Goal: Task Accomplishment & Management: Use online tool/utility

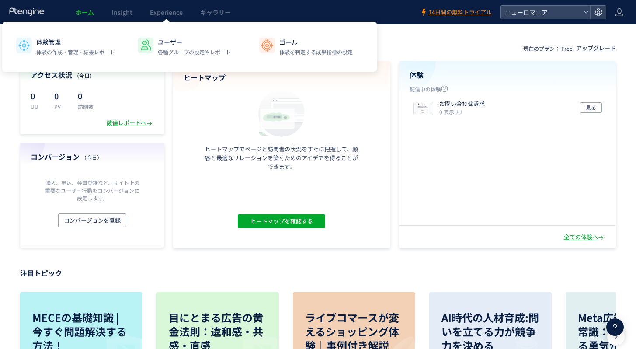
click at [161, 16] on span "Experience" at bounding box center [166, 12] width 33 height 9
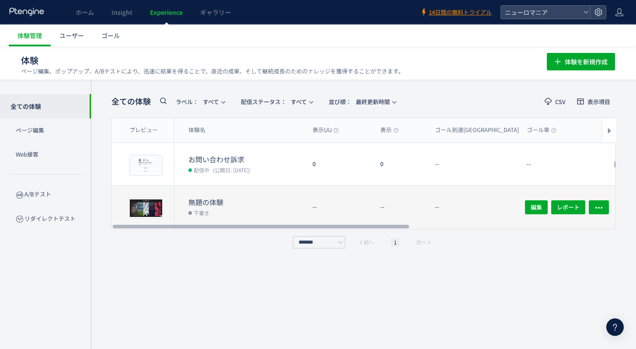
click at [249, 205] on dt "無題の体験" at bounding box center [246, 202] width 117 height 10
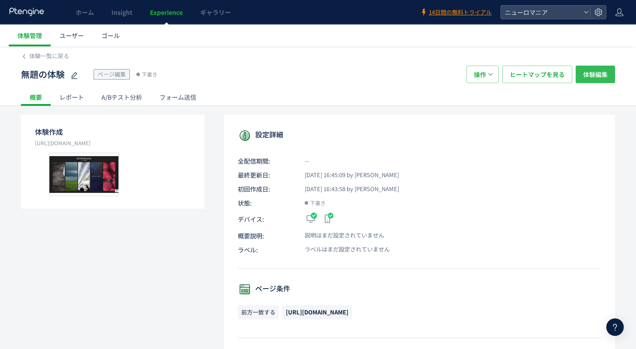
click at [587, 74] on span "体験編集" at bounding box center [595, 74] width 24 height 17
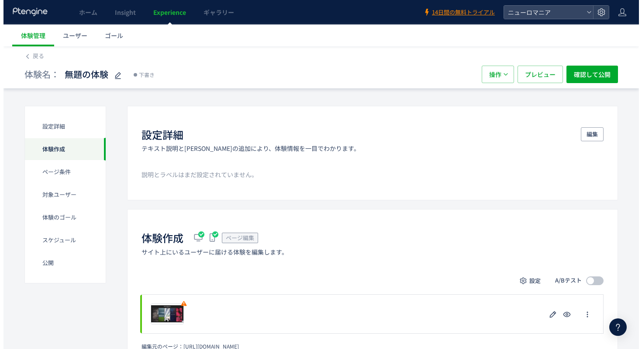
scroll to position [97, 0]
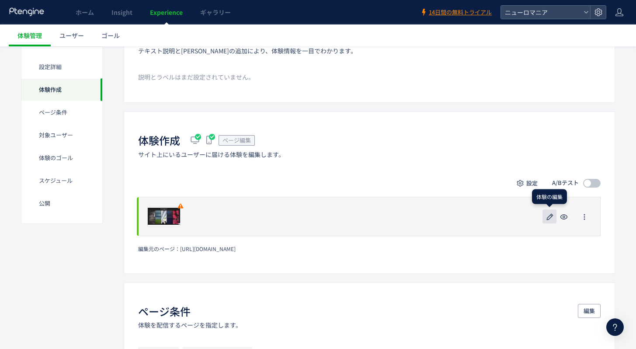
click at [543, 219] on button "button" at bounding box center [549, 216] width 14 height 14
